Goal: Communication & Community: Answer question/provide support

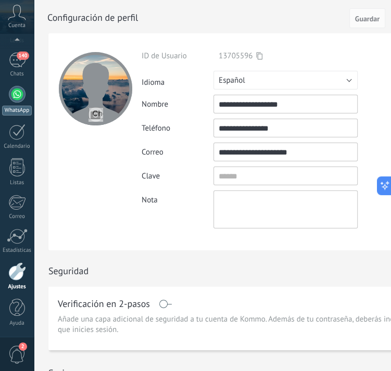
click at [19, 94] on div at bounding box center [17, 94] width 17 height 17
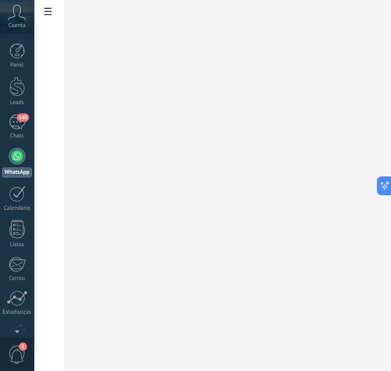
click at [18, 114] on div "Panel Leads 140 Chats WhatsApp Clientes" at bounding box center [17, 221] width 34 height 356
click at [18, 121] on div "140" at bounding box center [17, 121] width 17 height 15
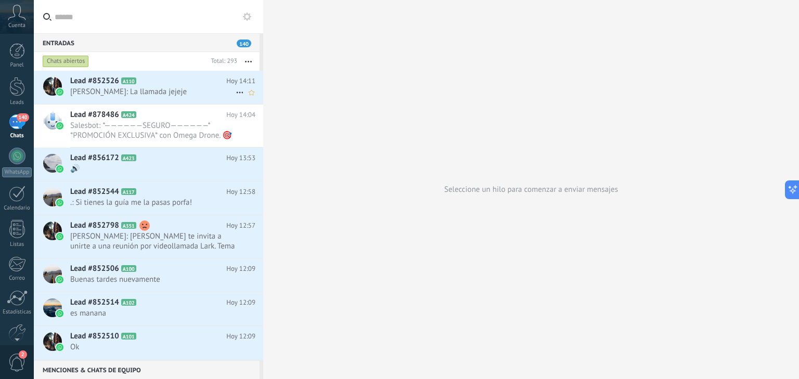
click at [169, 91] on span "Jose Luis Omega Ventas: La llamada jejeje" at bounding box center [152, 92] width 165 height 10
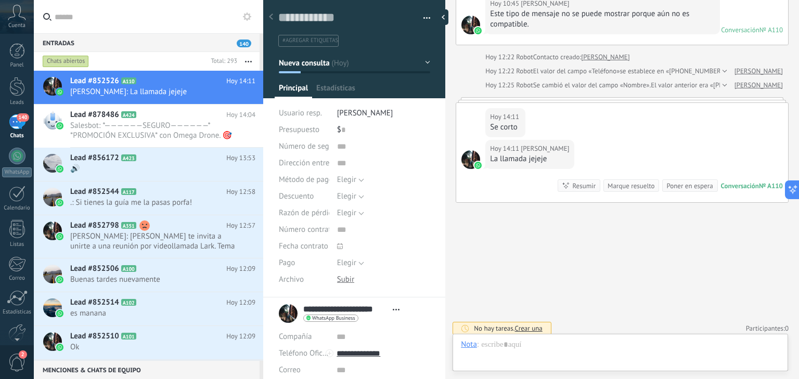
scroll to position [16, 0]
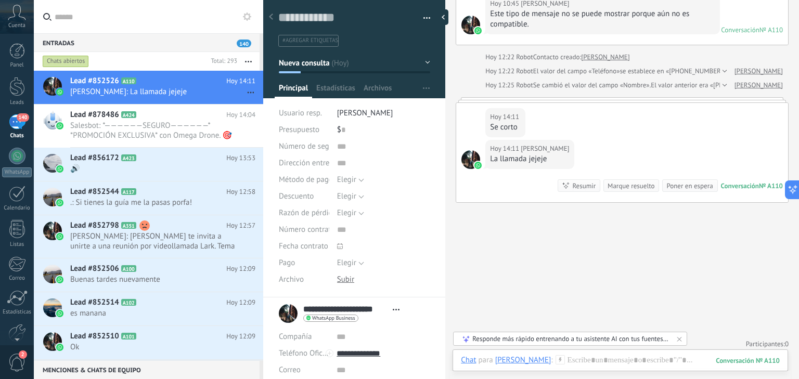
click at [251, 60] on button "button" at bounding box center [248, 61] width 22 height 19
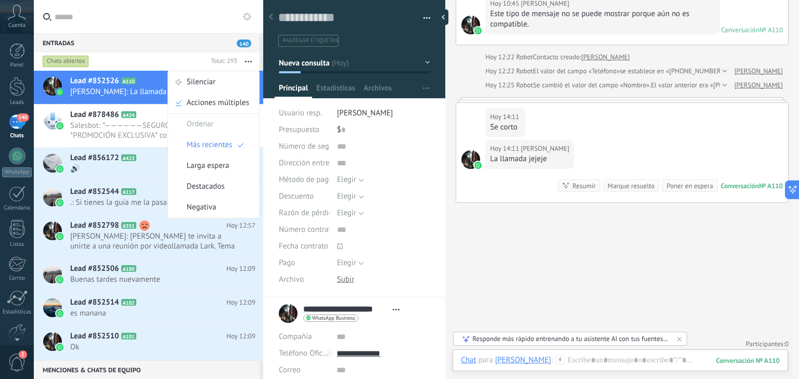
click at [251, 60] on button "button" at bounding box center [248, 61] width 22 height 19
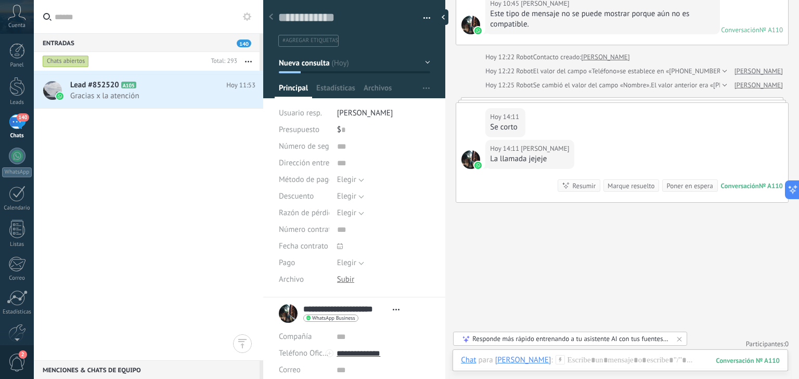
scroll to position [0, 0]
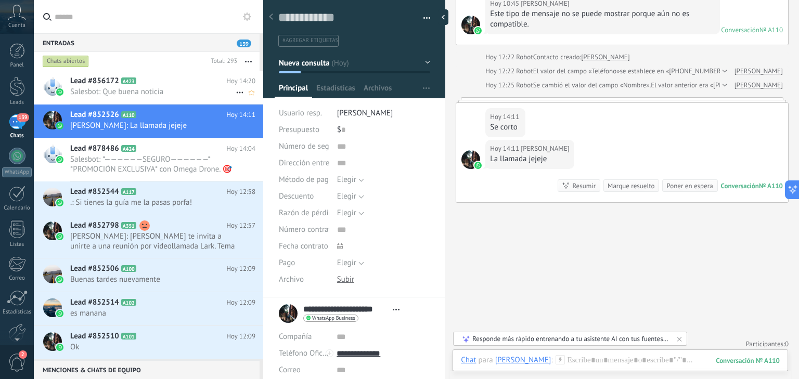
click at [177, 89] on span "Salesbot: Que buena noticia" at bounding box center [152, 92] width 165 height 10
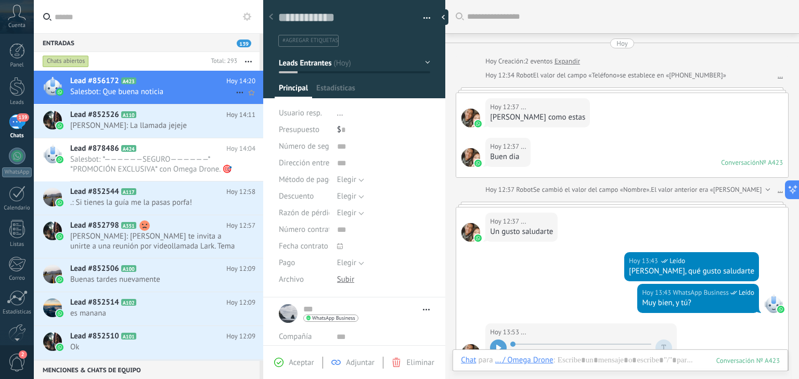
scroll to position [212, 0]
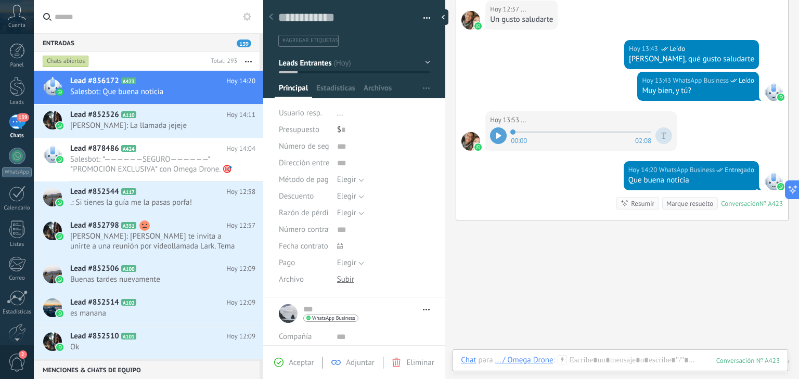
click at [289, 317] on div "... ... Abrir detalle Copie el nombre Desatar Contacto principal" at bounding box center [354, 314] width 151 height 26
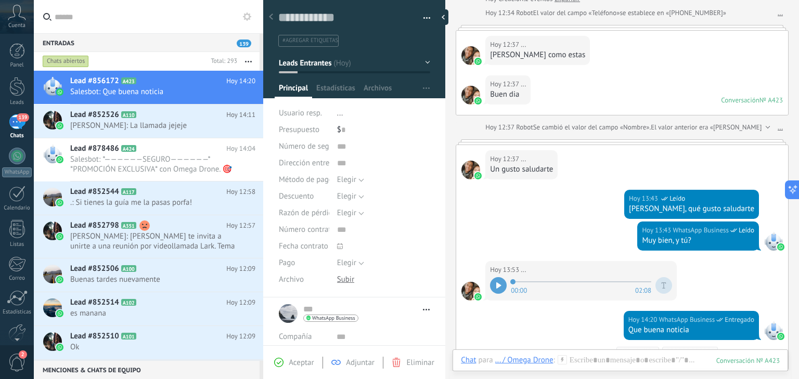
scroll to position [234, 0]
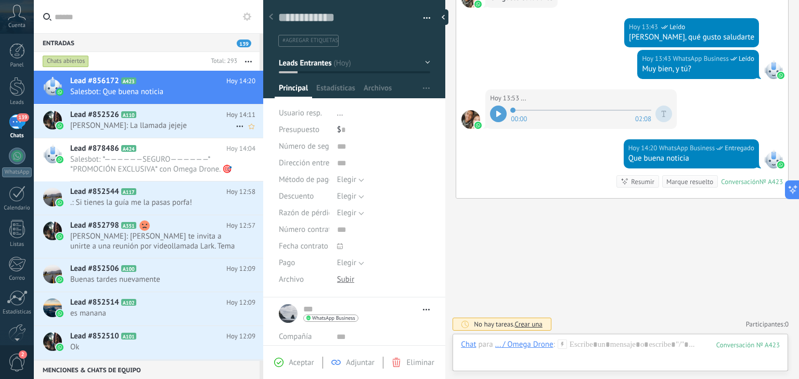
click at [175, 123] on span "Jose Luis Omega Ventas: La llamada jejeje" at bounding box center [152, 126] width 165 height 10
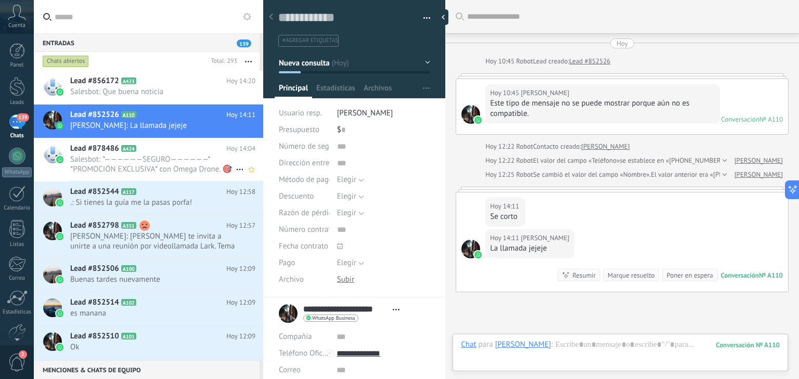
scroll to position [112, 0]
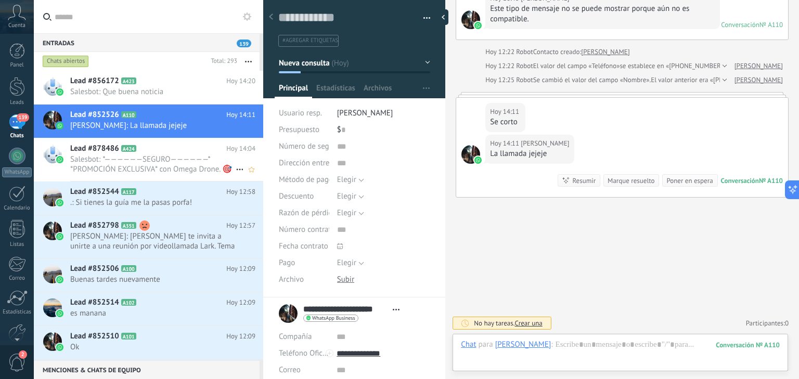
click at [181, 147] on h2 "Lead #878486 A424" at bounding box center [148, 149] width 156 height 10
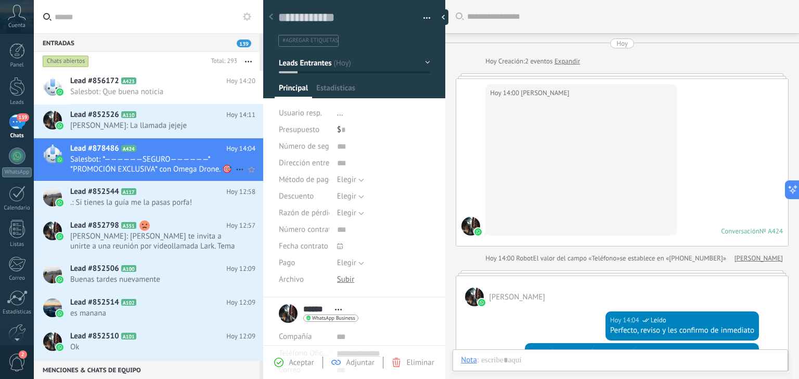
scroll to position [280, 0]
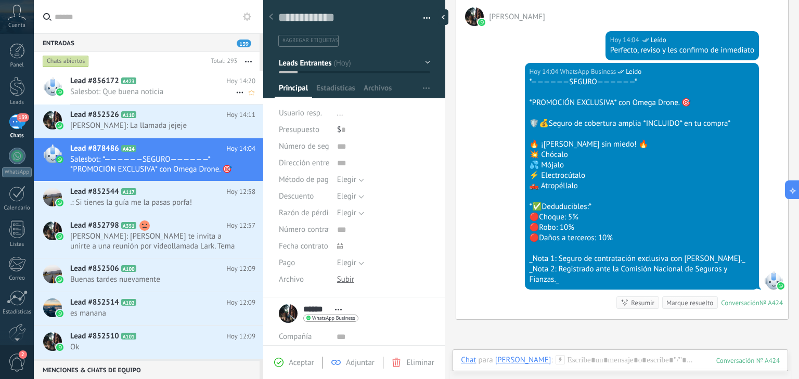
click at [161, 80] on h2 "Lead #856172 A423" at bounding box center [148, 81] width 156 height 10
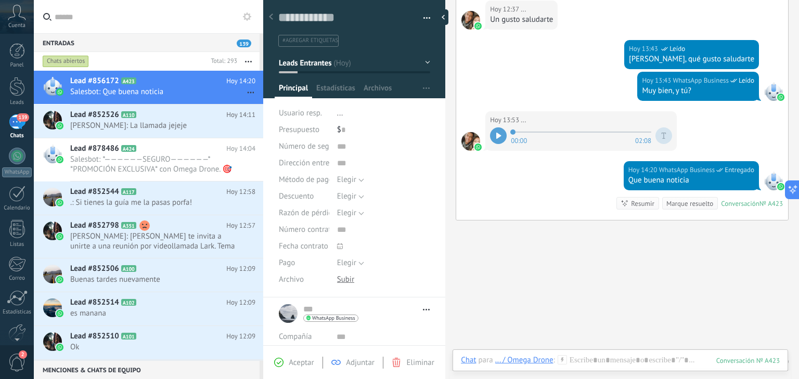
click at [251, 60] on button "button" at bounding box center [248, 61] width 22 height 19
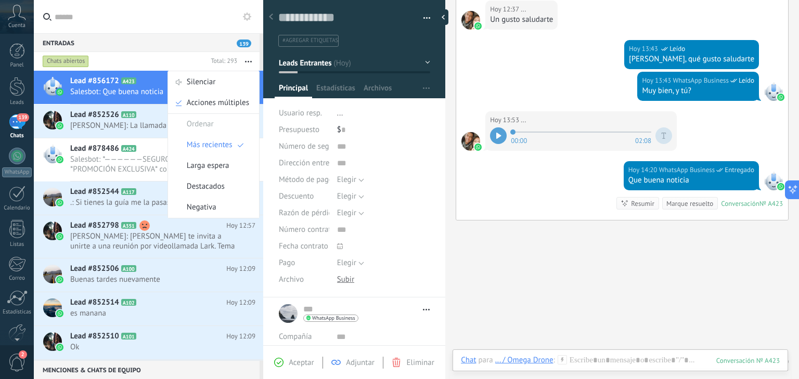
click at [251, 60] on button "button" at bounding box center [248, 61] width 22 height 19
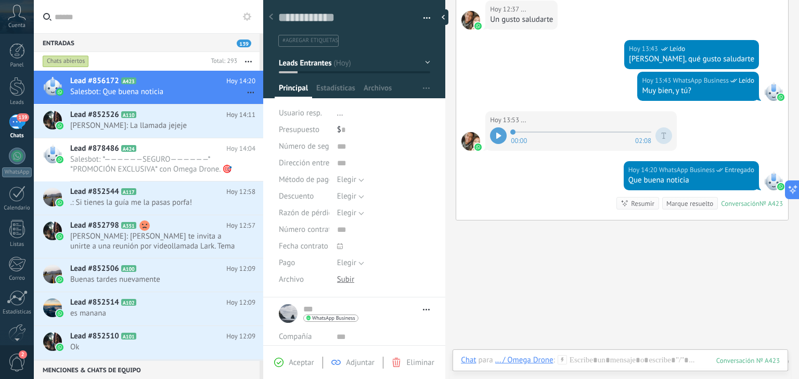
click at [248, 20] on use at bounding box center [247, 16] width 8 height 8
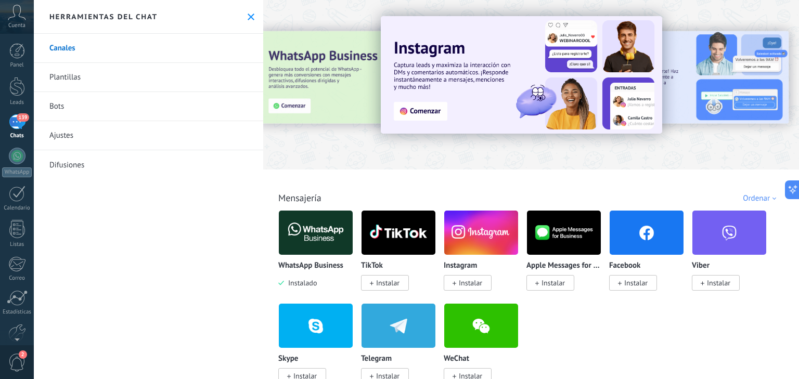
click at [15, 121] on div "139" at bounding box center [17, 121] width 17 height 15
click at [248, 17] on use at bounding box center [251, 17] width 7 height 7
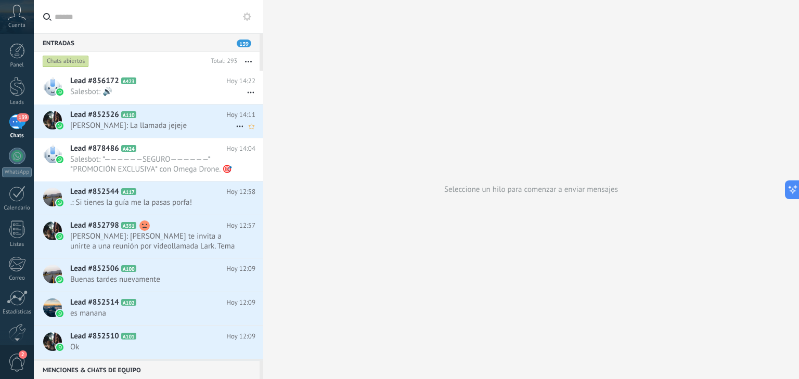
click at [167, 125] on span "Jose Luis Omega Ventas: La llamada jejeje" at bounding box center [152, 126] width 165 height 10
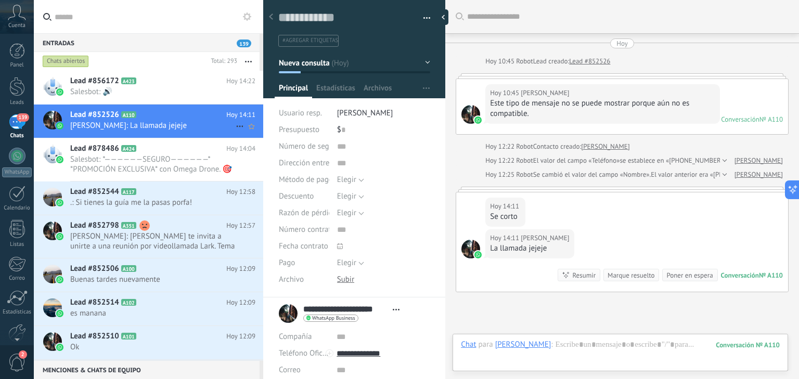
scroll to position [112, 0]
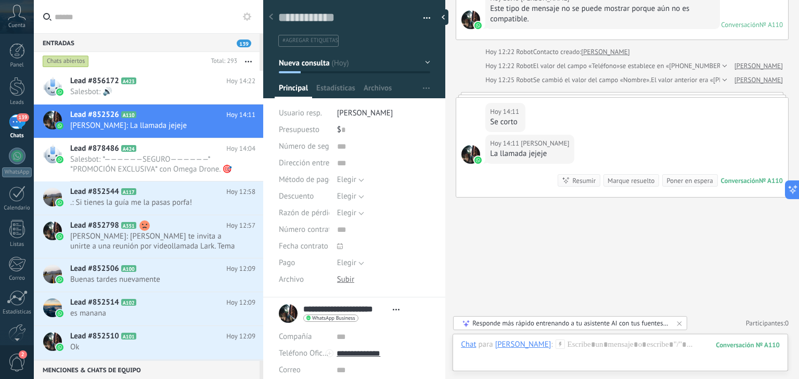
click at [390, 184] on div "Marque resuelto" at bounding box center [631, 181] width 47 height 10
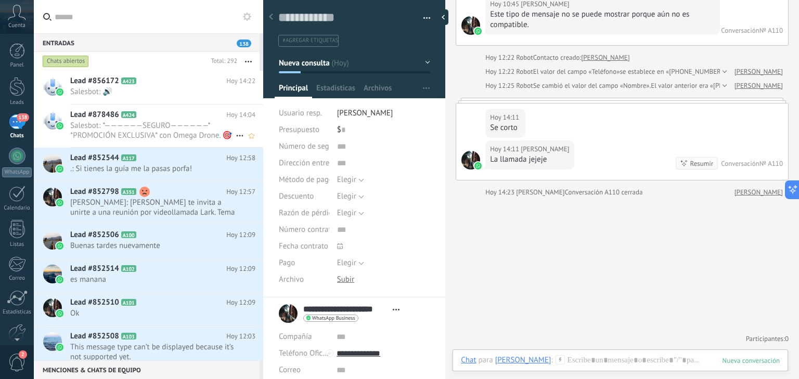
click at [164, 126] on span "Salesbot: *——————SEGURO——————* *PROMOCIÓN EXCLUSIVA* con Omega Drone. 🎯 🛡️💰Segu…" at bounding box center [152, 131] width 165 height 20
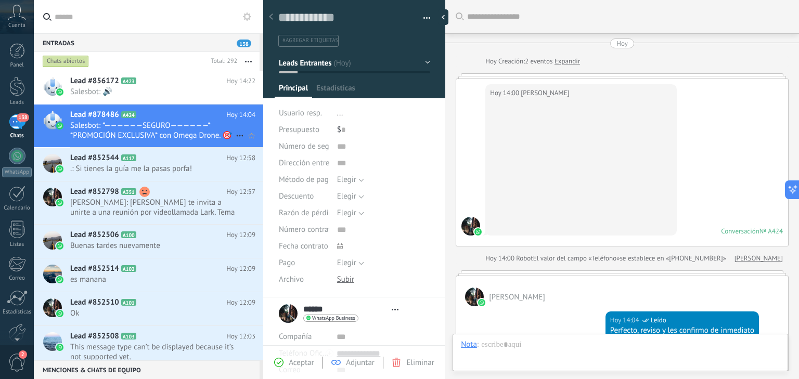
type textarea "**********"
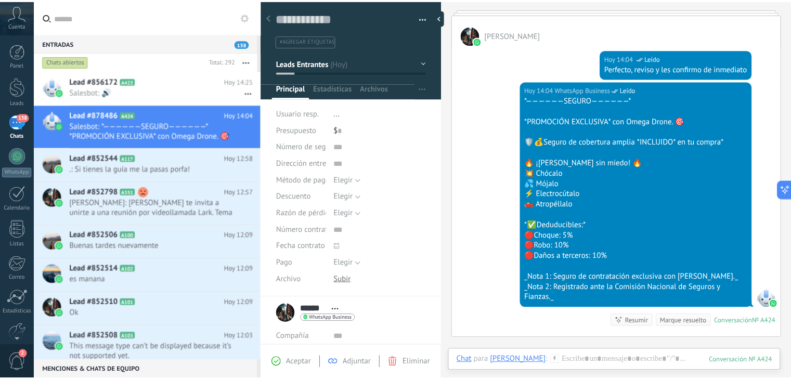
scroll to position [249, 0]
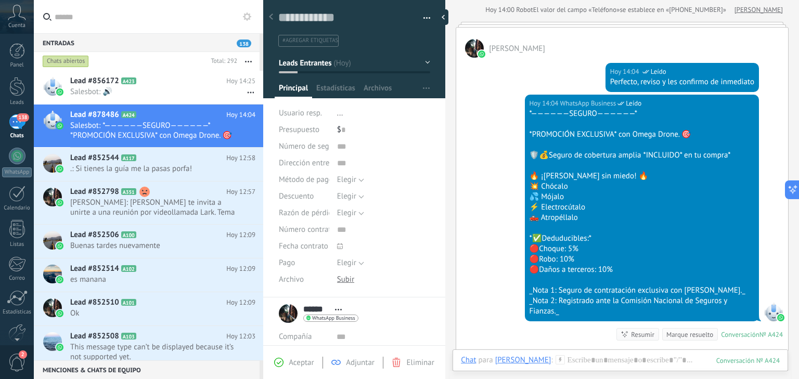
click at [249, 60] on button "button" at bounding box center [248, 61] width 22 height 19
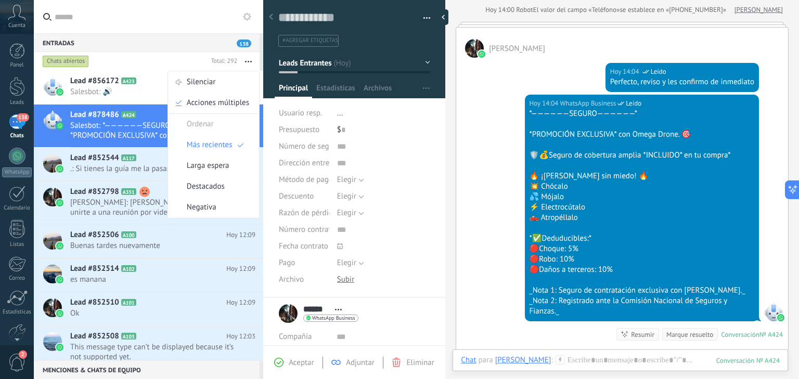
click at [249, 60] on button "button" at bounding box center [248, 61] width 22 height 19
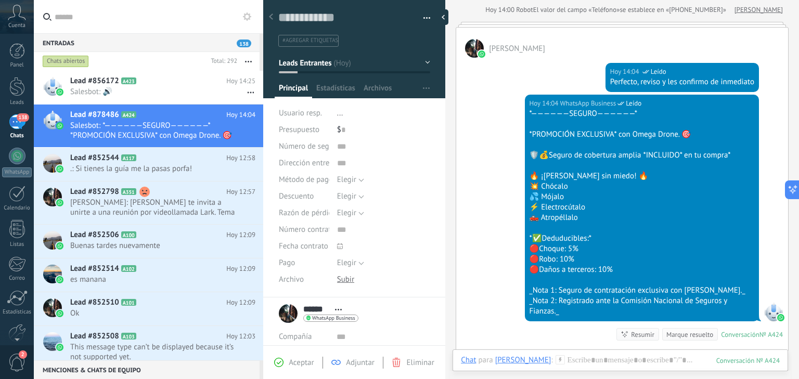
click at [390, 16] on button "button" at bounding box center [423, 18] width 15 height 16
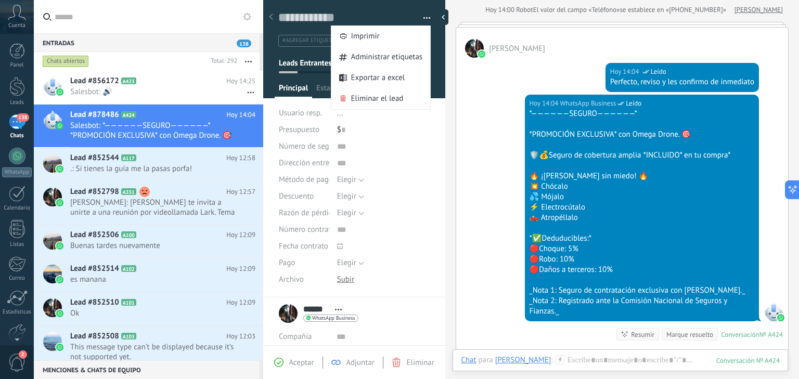
click at [390, 16] on button "button" at bounding box center [423, 18] width 15 height 16
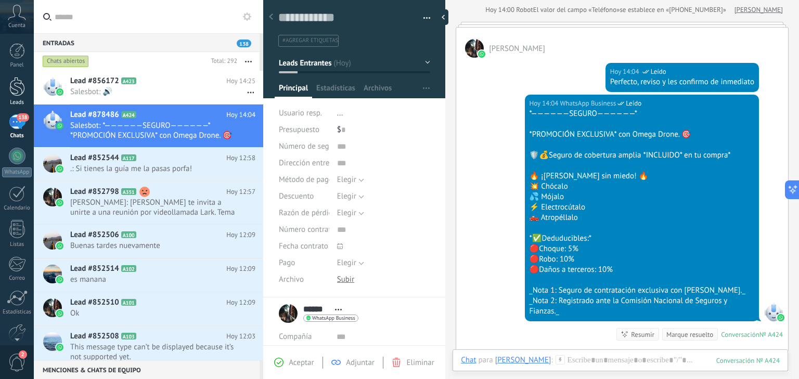
click at [18, 87] on div at bounding box center [17, 86] width 16 height 19
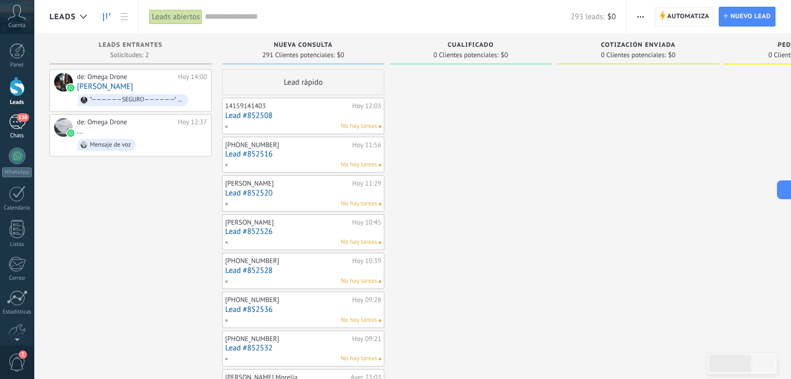
click at [16, 122] on div "138" at bounding box center [17, 121] width 17 height 15
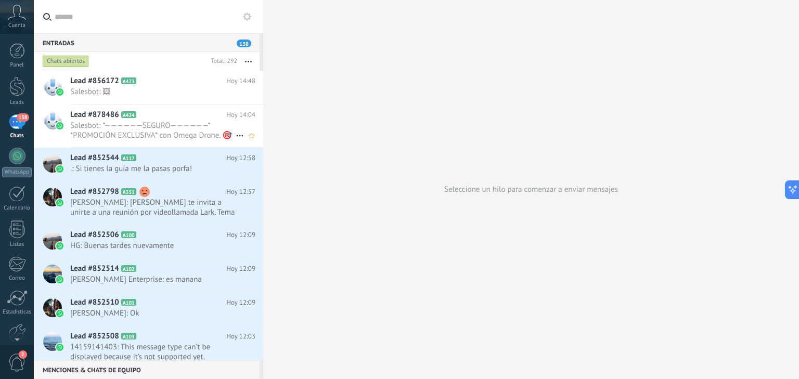
click at [158, 127] on span "Salesbot: *——————SEGURO——————* *PROMOCIÓN EXCLUSIVA* con Omega Drone. 🎯 🛡️💰Segu…" at bounding box center [152, 131] width 165 height 20
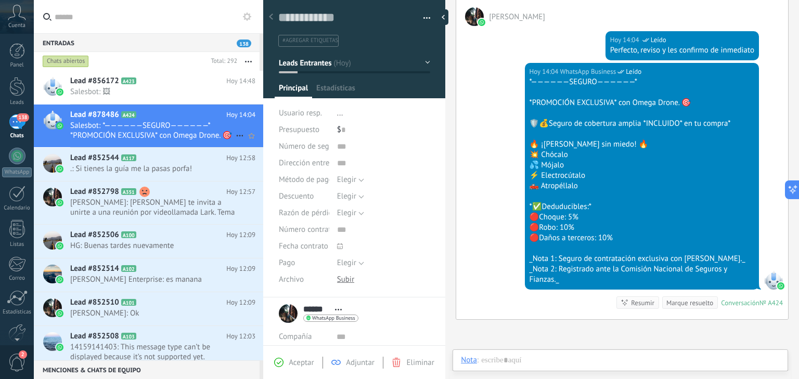
scroll to position [16, 0]
click at [169, 36] on div "Entradas 138" at bounding box center [147, 42] width 226 height 19
click at [323, 317] on span "WhatsApp Business" at bounding box center [333, 318] width 43 height 5
click at [323, 317] on div at bounding box center [399, 189] width 799 height 379
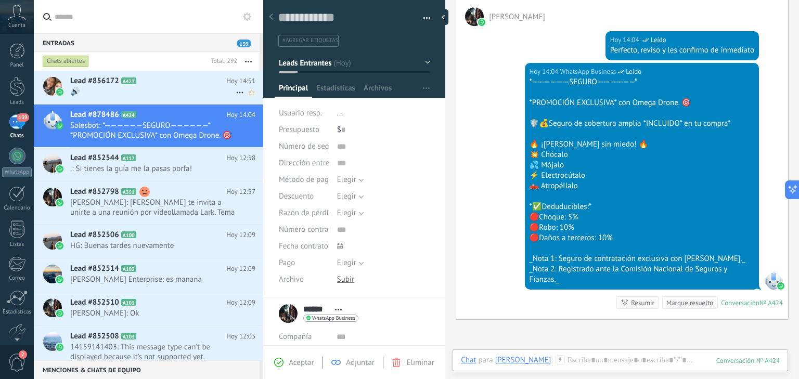
click at [162, 86] on h2 "Lead #856172 A423" at bounding box center [148, 81] width 156 height 10
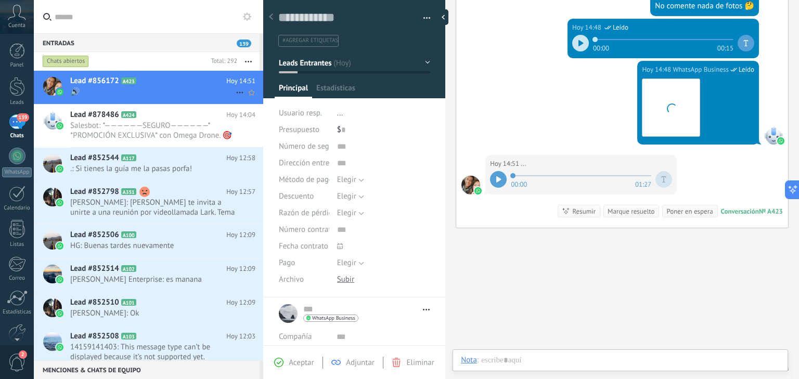
scroll to position [16, 0]
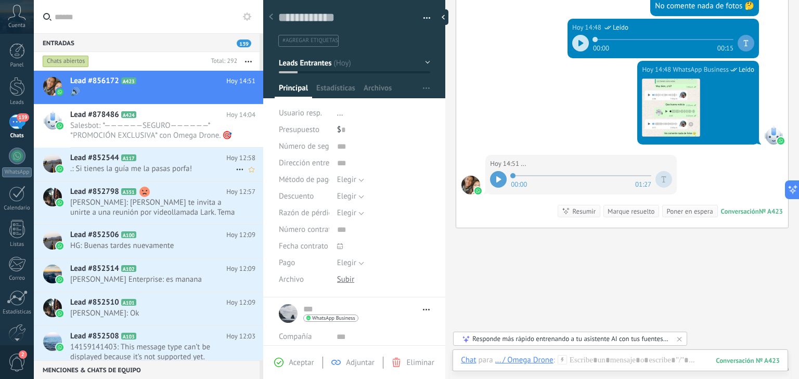
click at [153, 171] on span ".: Si tienes la guía me la pasas porfa!" at bounding box center [152, 169] width 165 height 10
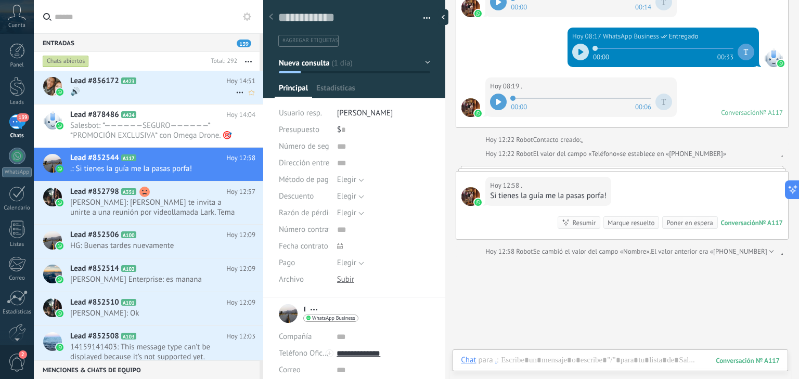
scroll to position [16, 0]
click at [178, 90] on span "🔊" at bounding box center [152, 92] width 165 height 10
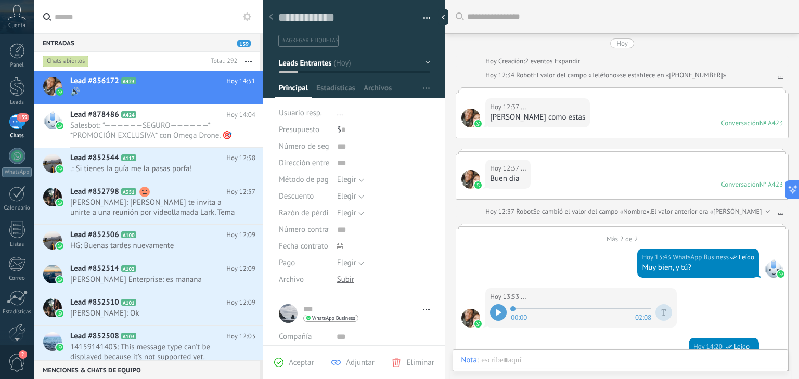
scroll to position [525, 0]
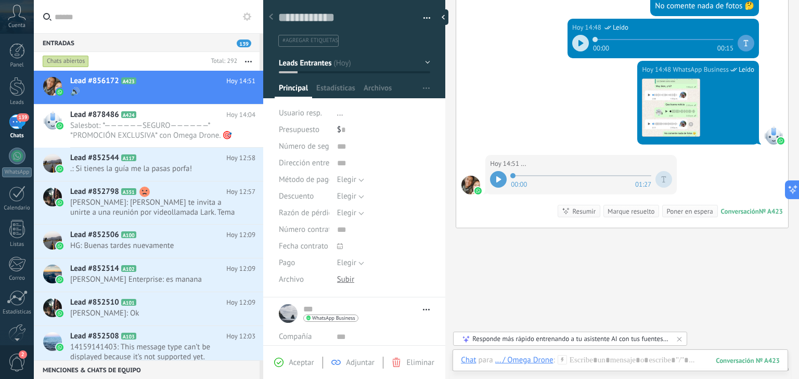
click at [611, 211] on div "Marque resuelto" at bounding box center [631, 212] width 47 height 10
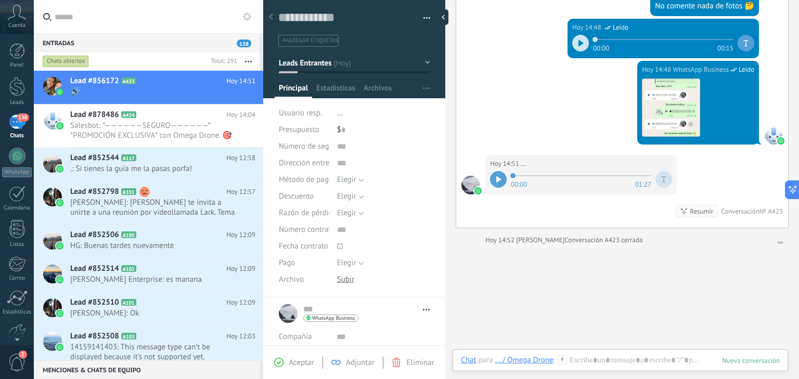
scroll to position [543, 0]
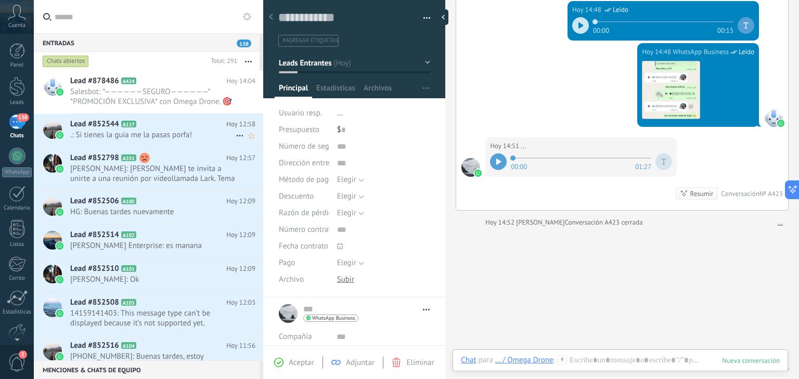
click at [192, 124] on h2 "Lead #852544 A117" at bounding box center [148, 124] width 156 height 10
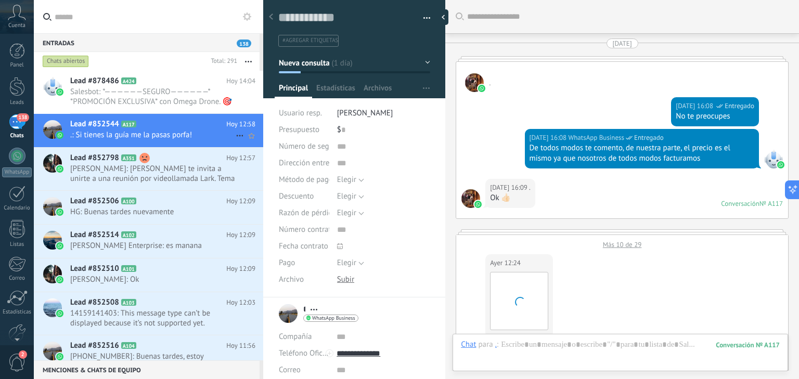
scroll to position [1071, 0]
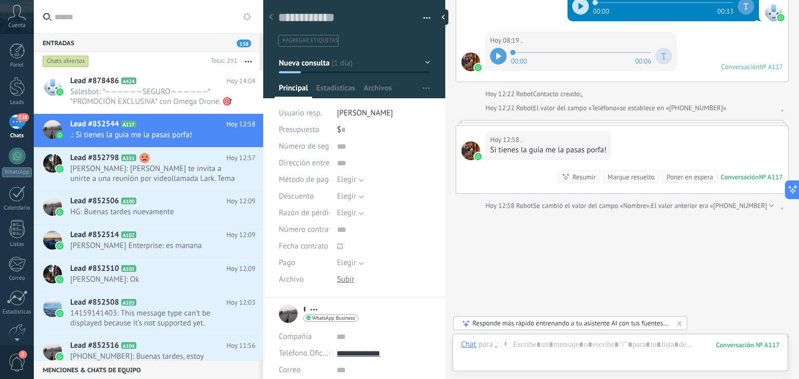
click at [638, 126] on div "Hoy 12:58 . Si tienes la guía me la pasas porfa! Conversación № A117 Conversaci…" at bounding box center [622, 160] width 332 height 68
click at [736, 173] on div "Conversación" at bounding box center [740, 177] width 38 height 9
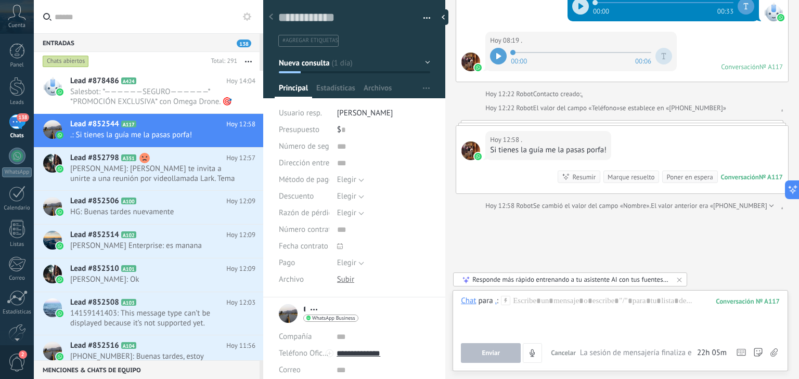
click at [736, 173] on div "Conversación" at bounding box center [740, 177] width 38 height 9
click at [172, 95] on span "Salesbot: *——————SEGURO——————* *PROMOCIÓN EXCLUSIVA* con Omega Drone. 🎯 🛡️💰Segu…" at bounding box center [152, 97] width 165 height 20
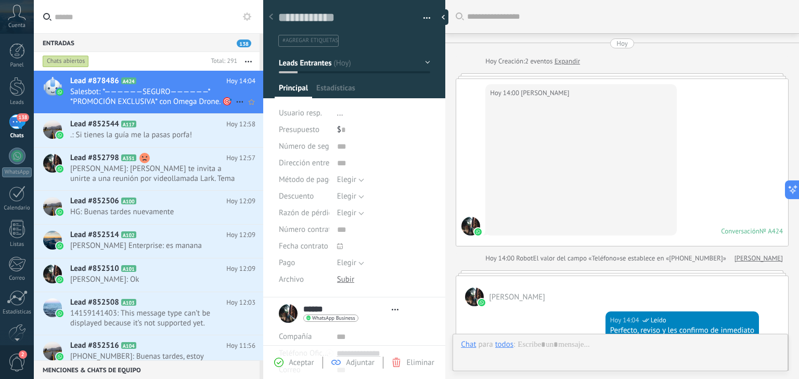
type textarea "**********"
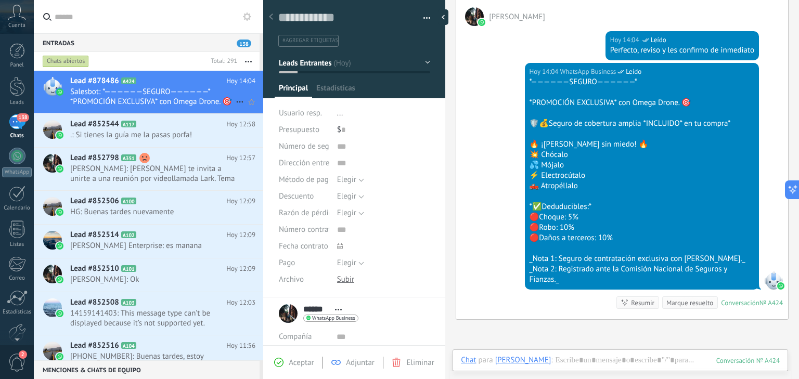
scroll to position [16, 0]
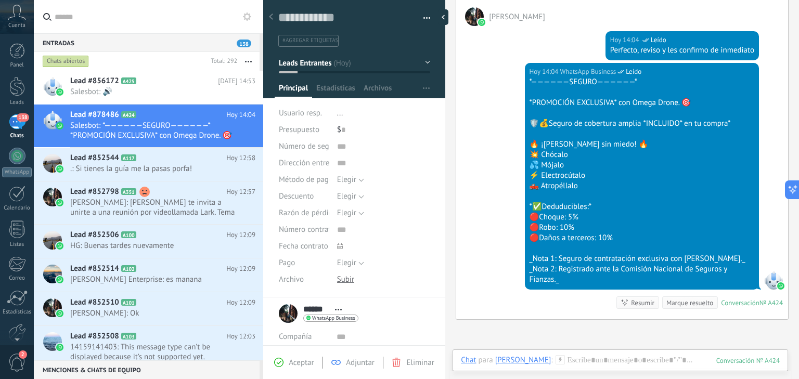
click at [168, 17] on input "text" at bounding box center [155, 16] width 200 height 33
